Goal: Task Accomplishment & Management: Use online tool/utility

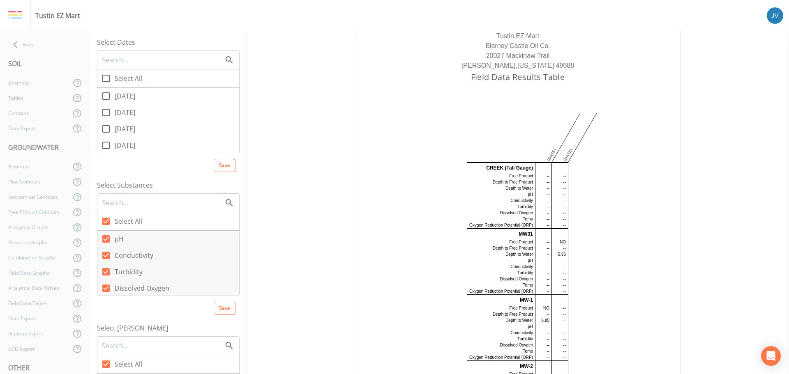
scroll to position [2840, 0]
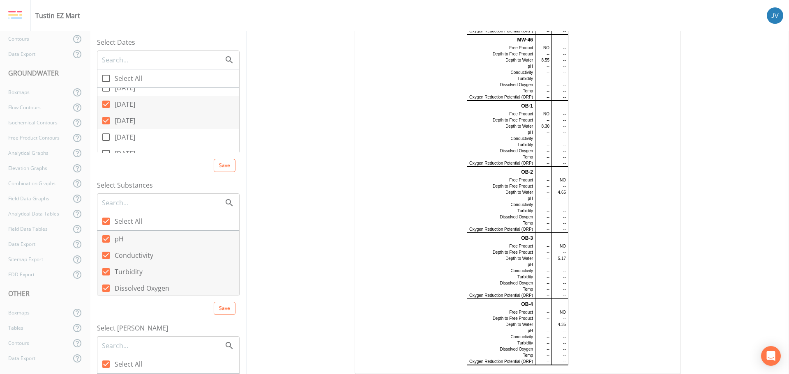
click at [107, 105] on icon at bounding box center [105, 104] width 7 height 7
click at [106, 104] on input "[DATE]" at bounding box center [101, 100] width 8 height 8
checkbox input "false"
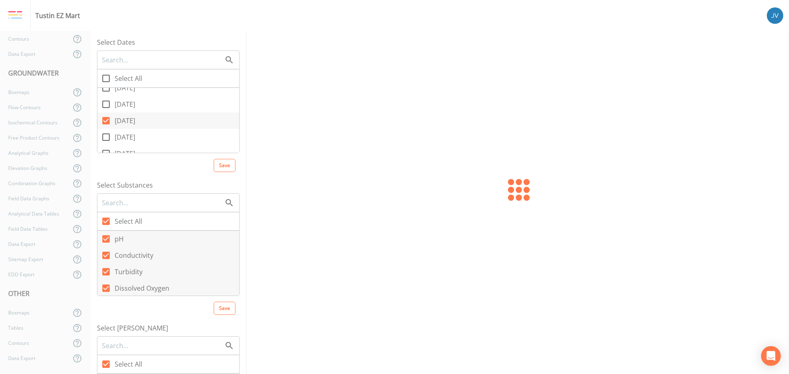
scroll to position [0, 0]
click at [106, 119] on icon at bounding box center [105, 120] width 7 height 7
click at [106, 119] on input "[DATE]" at bounding box center [101, 116] width 8 height 8
checkbox input "false"
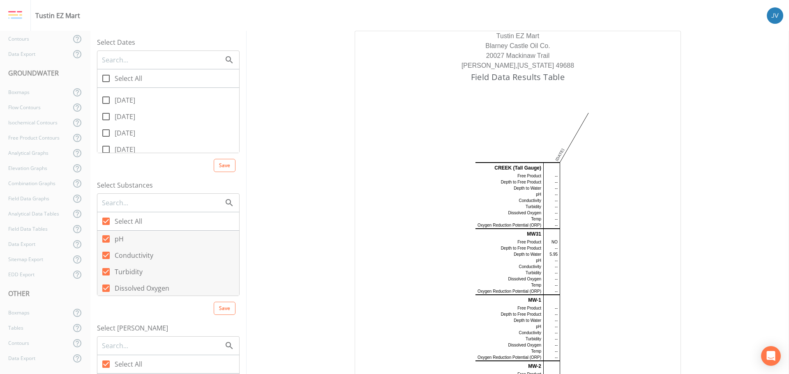
scroll to position [27, 0]
click at [106, 133] on icon at bounding box center [106, 135] width 10 height 10
click at [106, 133] on input "[DATE]" at bounding box center [101, 130] width 8 height 8
checkbox input "true"
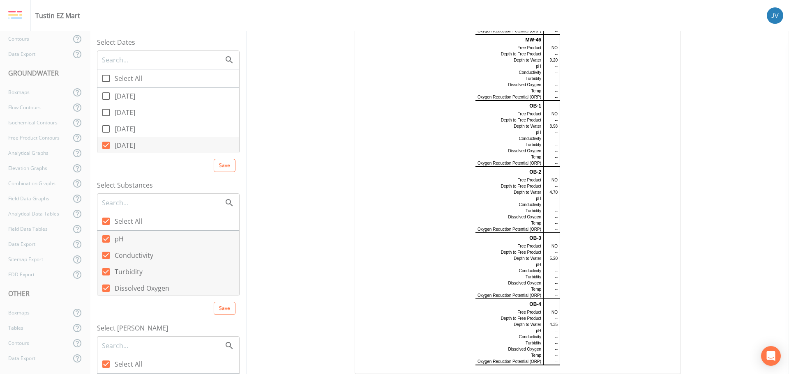
scroll to position [16, 0]
click at [108, 129] on icon at bounding box center [106, 129] width 10 height 10
click at [106, 129] on input "[DATE]" at bounding box center [101, 125] width 8 height 8
checkbox input "true"
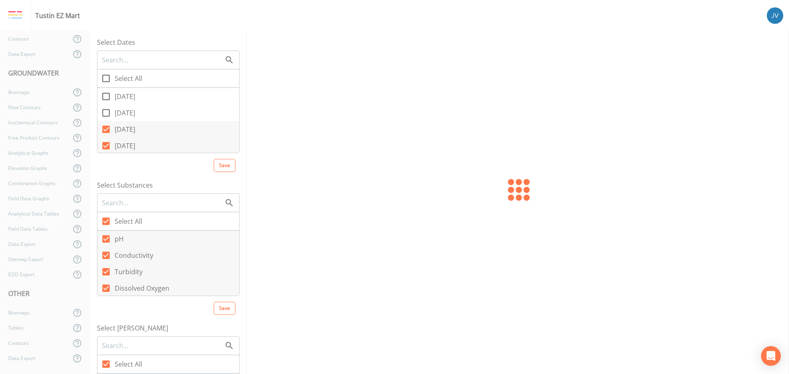
scroll to position [0, 0]
click at [108, 111] on icon at bounding box center [106, 113] width 10 height 10
click at [106, 111] on input "[DATE]" at bounding box center [101, 108] width 8 height 8
checkbox input "true"
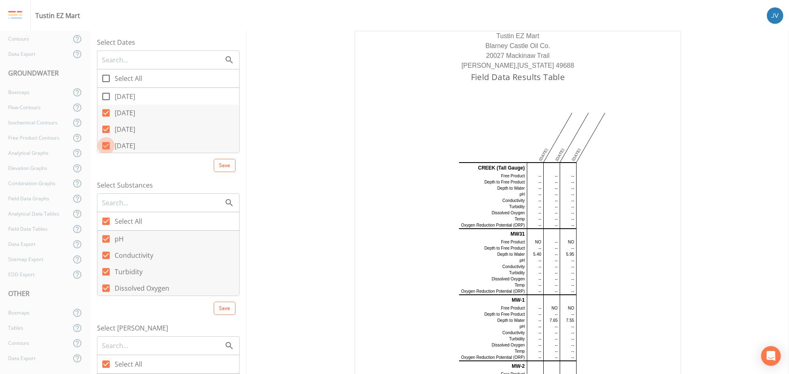
click at [107, 144] on icon at bounding box center [105, 145] width 7 height 7
click at [106, 144] on input "[DATE]" at bounding box center [101, 141] width 8 height 8
checkbox input "false"
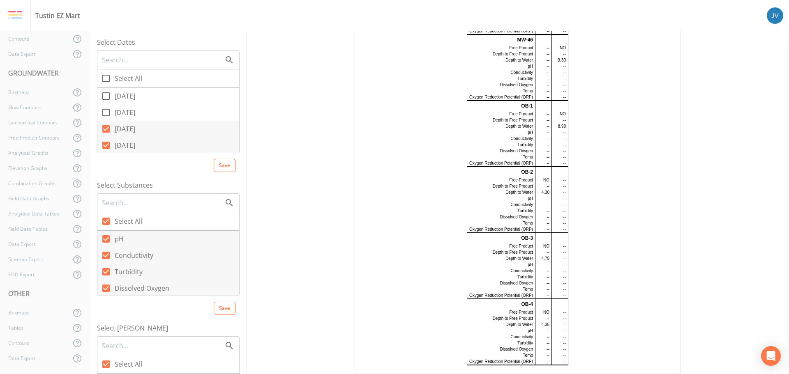
scroll to position [2840, 0]
click at [108, 108] on icon at bounding box center [106, 113] width 10 height 10
click at [106, 108] on input "[DATE]" at bounding box center [101, 108] width 8 height 8
checkbox input "true"
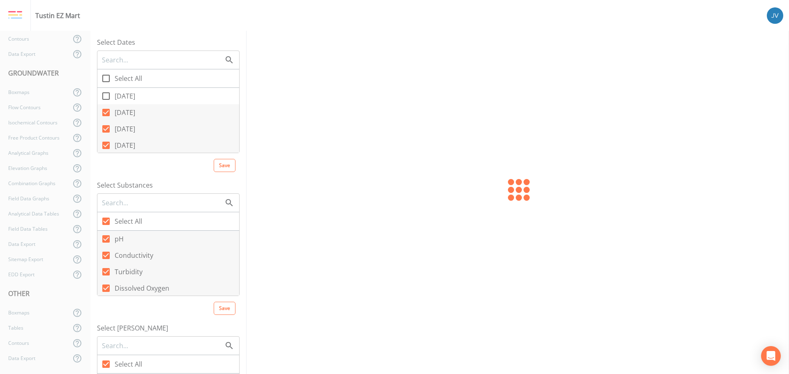
scroll to position [0, 0]
click at [106, 94] on icon at bounding box center [106, 96] width 10 height 10
click at [106, 94] on input "[DATE]" at bounding box center [101, 91] width 8 height 8
checkbox input "true"
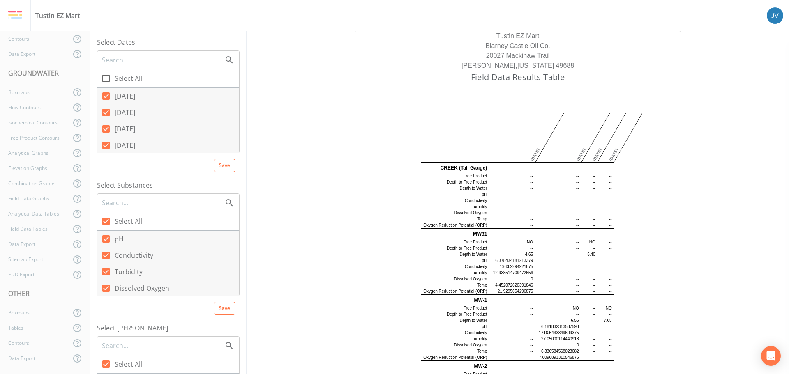
click at [107, 125] on icon at bounding box center [105, 128] width 7 height 7
click at [106, 125] on input "[DATE]" at bounding box center [101, 124] width 8 height 8
checkbox input "false"
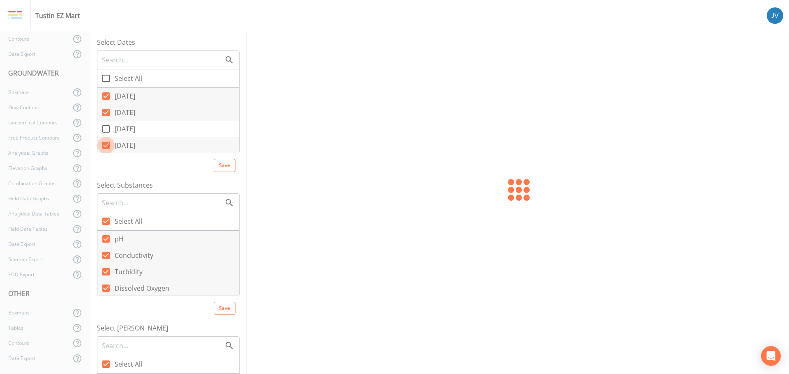
click at [108, 143] on icon at bounding box center [105, 145] width 7 height 7
click at [106, 143] on input "[DATE]" at bounding box center [101, 141] width 8 height 8
checkbox input "false"
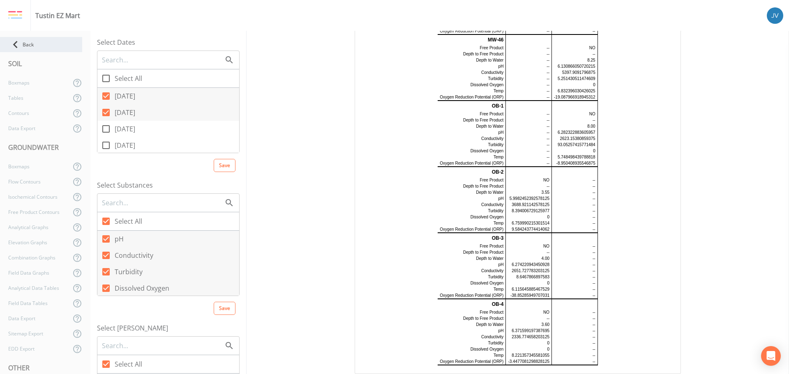
click at [30, 43] on div "Back" at bounding box center [41, 44] width 82 height 15
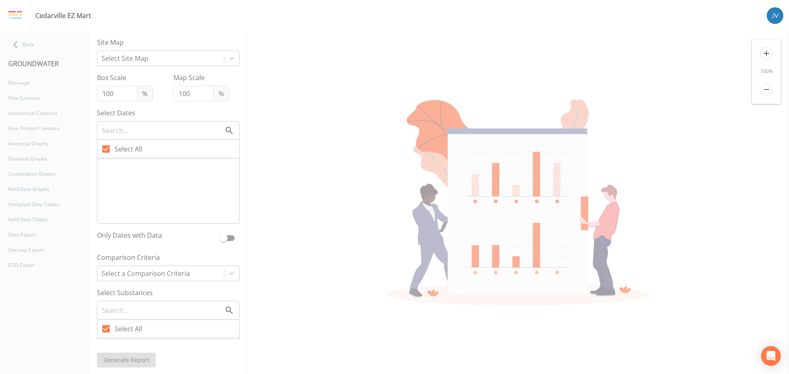
type input "75"
checkbox input "false"
checkbox input "true"
checkbox input "false"
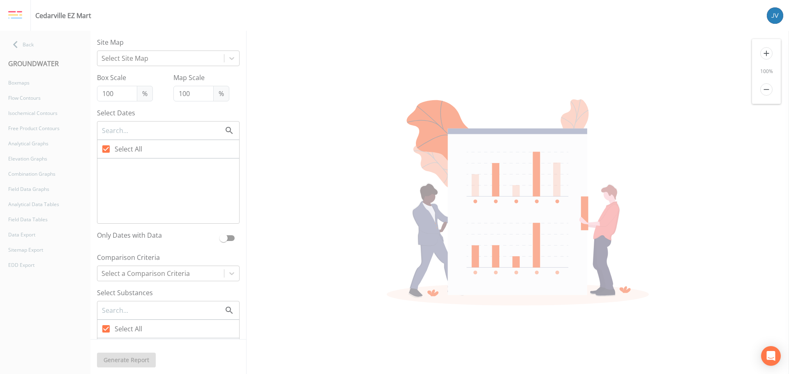
checkbox input "false"
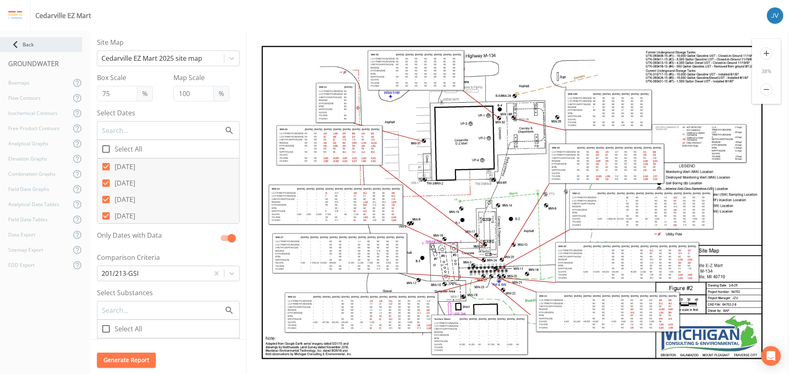
click at [37, 41] on div "Back" at bounding box center [41, 44] width 82 height 15
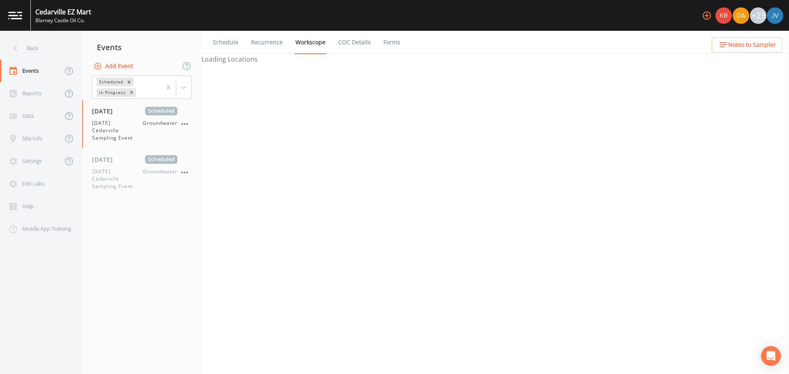
click at [37, 41] on div "Back" at bounding box center [37, 48] width 74 height 23
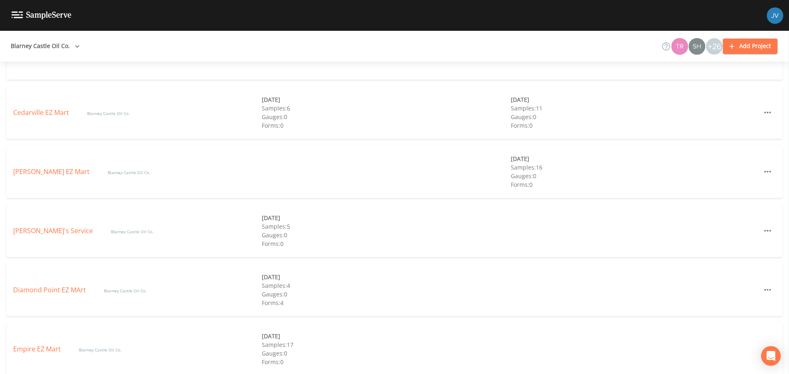
scroll to position [428, 0]
click at [46, 172] on link "Coleman EZ Mart" at bounding box center [52, 171] width 78 height 9
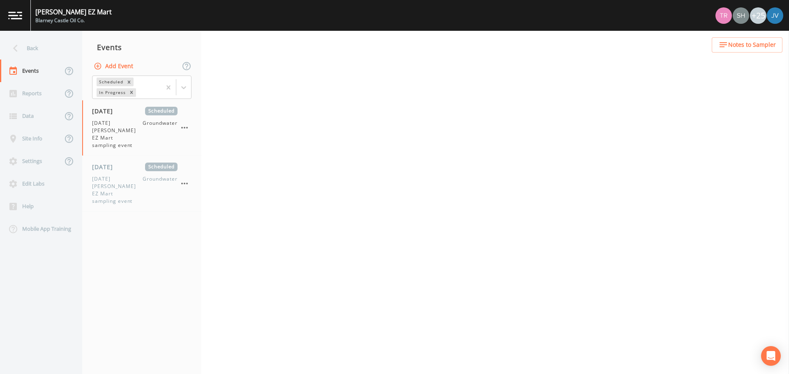
select select "0b1af911-289b-4d7b-9fdf-156f6d27a2cf"
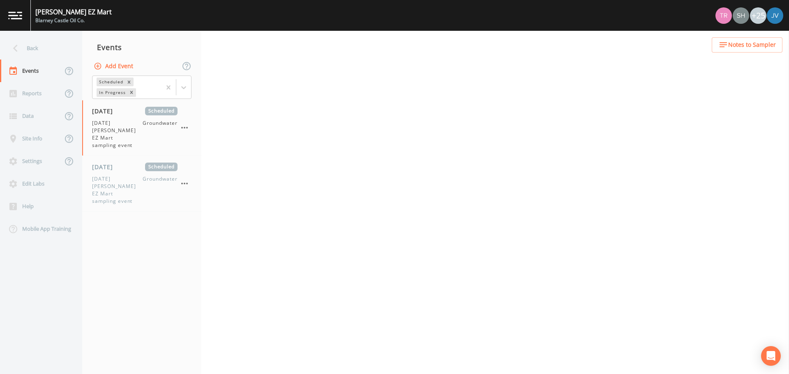
select select "0b1af911-289b-4d7b-9fdf-156f6d27a2cf"
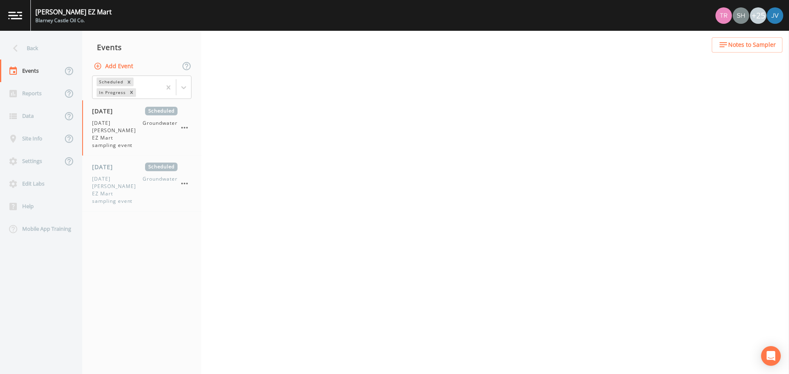
select select "0b1af911-289b-4d7b-9fdf-156f6d27a2cf"
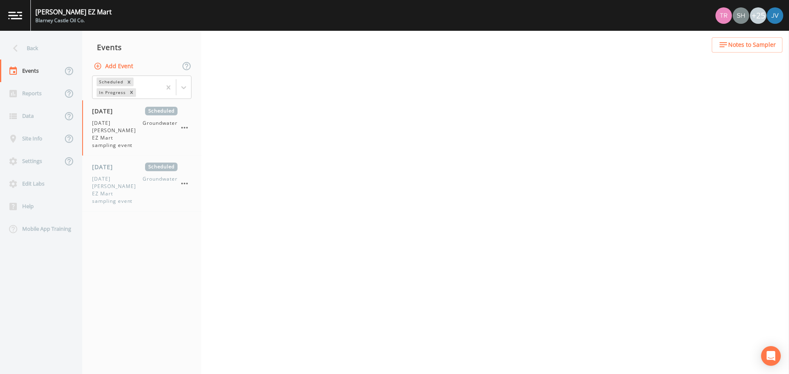
select select "0b1af911-289b-4d7b-9fdf-156f6d27a2cf"
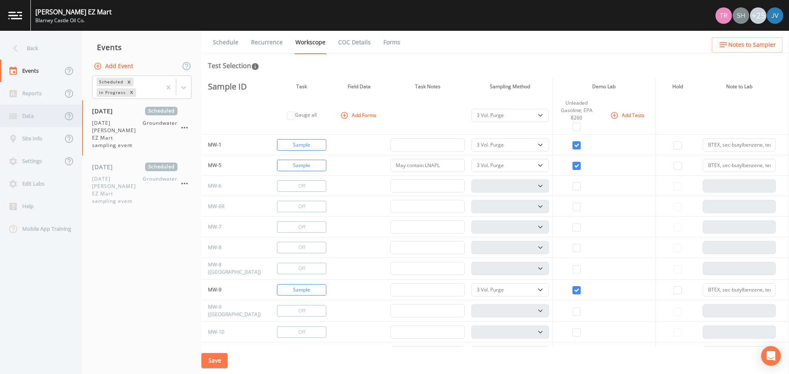
click at [26, 111] on div "Data" at bounding box center [31, 116] width 62 height 23
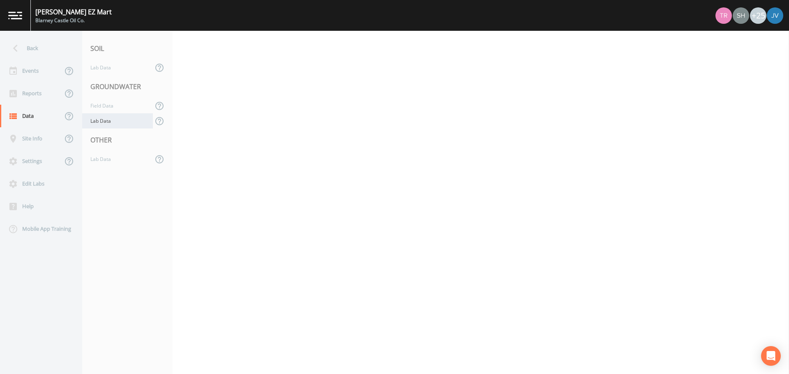
click at [107, 120] on div "Lab Data" at bounding box center [117, 120] width 71 height 15
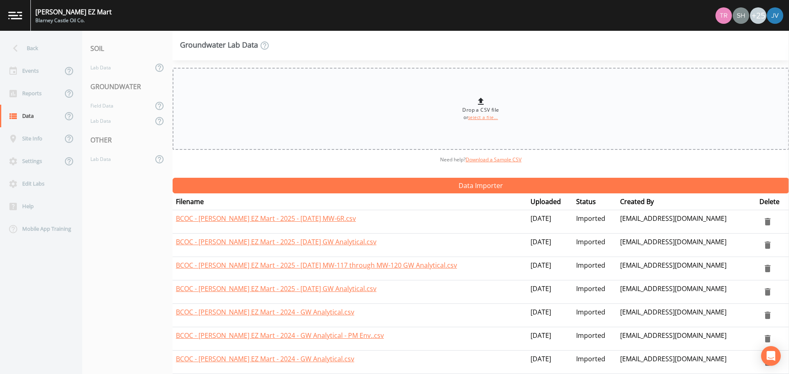
click at [480, 116] on link "select a file..." at bounding box center [483, 118] width 30 height 6
type input "C:\fakepath\HN2507545(20250828110201) EDD - revised.xlsx"
click at [481, 115] on link "select a file..." at bounding box center [483, 118] width 30 height 6
type input "C:\fakepath\HN2507545(20250828110201) EDD - revised.xlsx"
click at [489, 161] on link "Download a Sample CSV" at bounding box center [493, 159] width 56 height 7
